Goal: Task Accomplishment & Management: Use online tool/utility

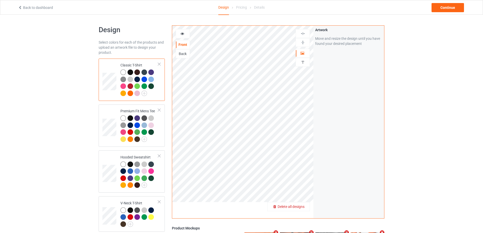
click at [306, 206] on div "Delete all designs" at bounding box center [289, 206] width 42 height 5
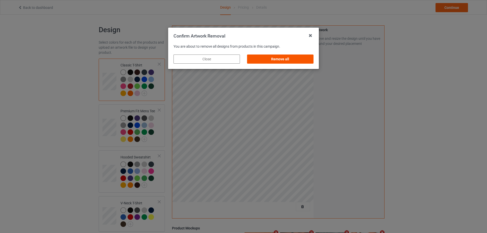
click at [283, 57] on div "Remove all" at bounding box center [280, 59] width 66 height 9
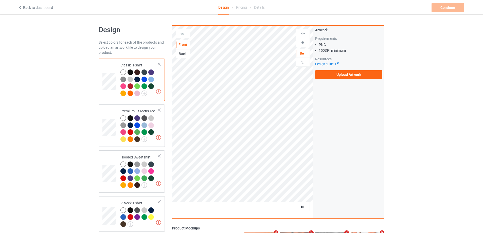
click at [329, 68] on div "Artwork Requirements PNG 150 DPI minimum Resources Design guide Upload Artwork" at bounding box center [348, 52] width 67 height 51
click at [336, 76] on label "Upload Artwork" at bounding box center [348, 74] width 67 height 9
click at [0, 0] on input "Upload Artwork" at bounding box center [0, 0] width 0 height 0
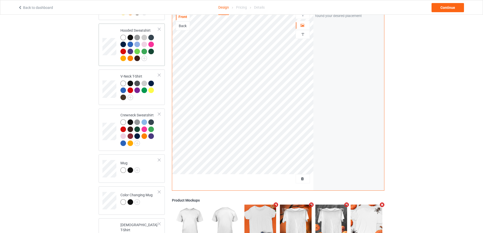
scroll to position [178, 0]
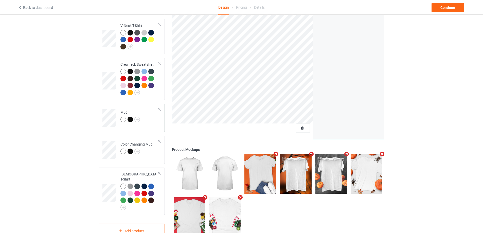
click at [154, 122] on td "Mug" at bounding box center [139, 116] width 43 height 21
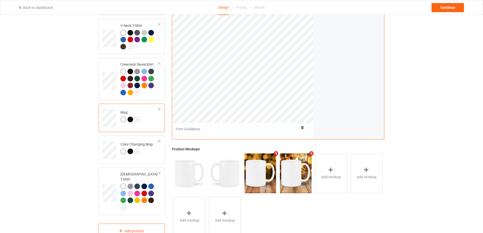
scroll to position [101, 0]
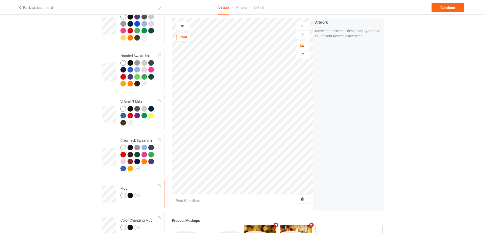
click at [306, 32] on div at bounding box center [303, 34] width 14 height 5
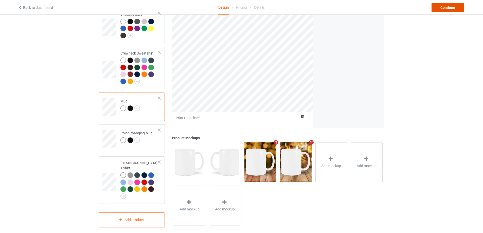
click at [450, 4] on div "Continue" at bounding box center [448, 7] width 32 height 9
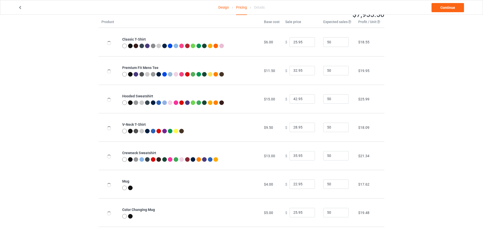
scroll to position [55, 0]
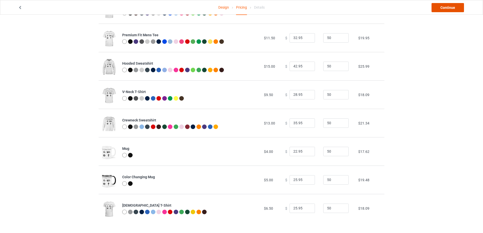
click at [440, 11] on link "Continue" at bounding box center [448, 7] width 32 height 9
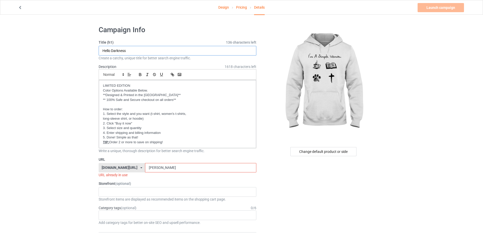
drag, startPoint x: 119, startPoint y: 50, endPoint x: 58, endPoint y: 40, distance: 61.7
type input "I'm a simple woman"
drag, startPoint x: 162, startPoint y: 170, endPoint x: 93, endPoint y: 166, distance: 68.8
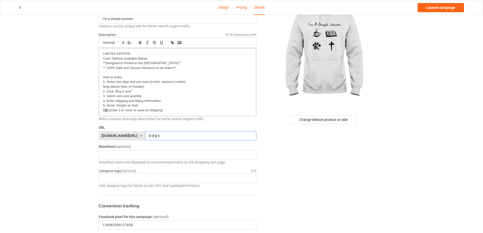
scroll to position [101, 0]
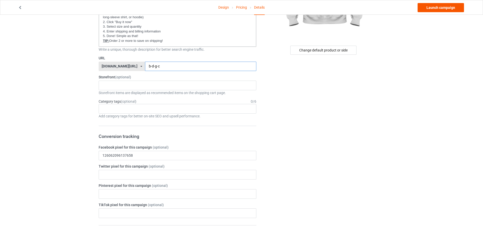
type input "b-d-g-c"
click at [429, 9] on link "Launch campaign" at bounding box center [441, 7] width 46 height 9
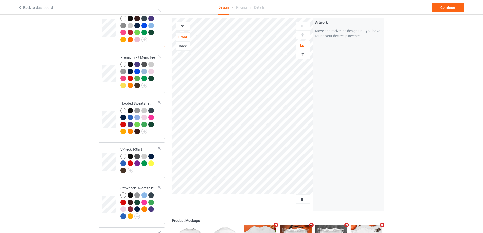
scroll to position [152, 0]
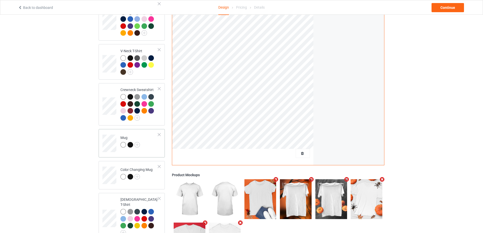
click at [151, 148] on td "Mug" at bounding box center [139, 141] width 43 height 21
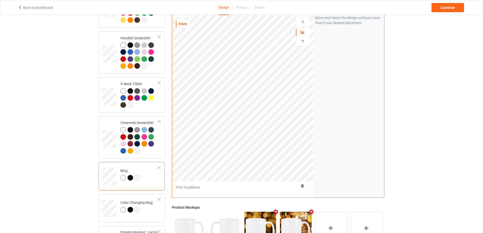
scroll to position [51, 0]
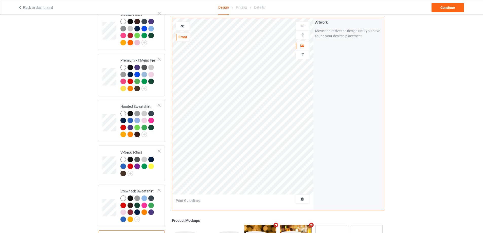
click at [305, 34] on img at bounding box center [302, 34] width 5 height 5
click at [446, 5] on div "Continue" at bounding box center [448, 7] width 32 height 9
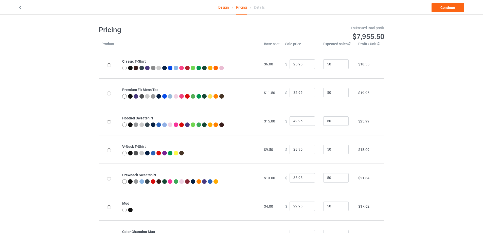
scroll to position [55, 0]
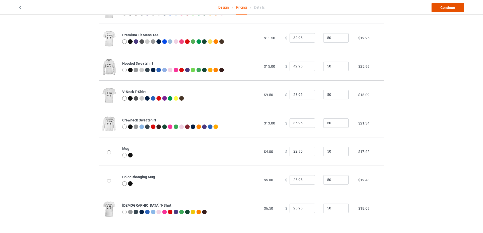
click at [446, 5] on link "Continue" at bounding box center [448, 7] width 32 height 9
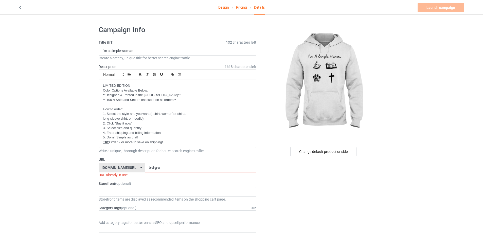
click at [160, 166] on input "b-d-g-c" at bounding box center [200, 168] width 111 height 10
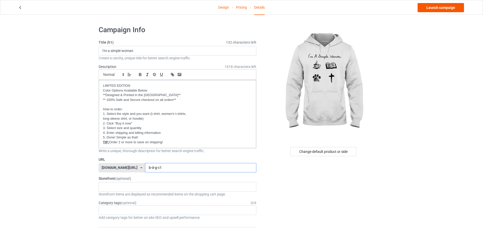
type input "b-d-g-c1"
click at [445, 8] on link "Launch campaign" at bounding box center [441, 7] width 46 height 9
